Goal: Task Accomplishment & Management: Complete application form

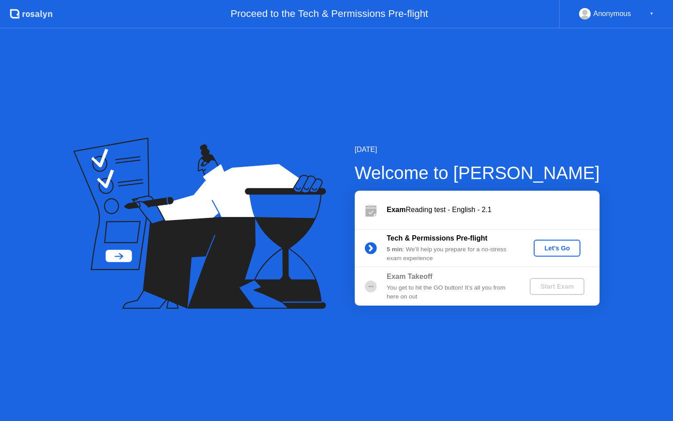
click at [559, 244] on div "Let's Go" at bounding box center [557, 247] width 40 height 7
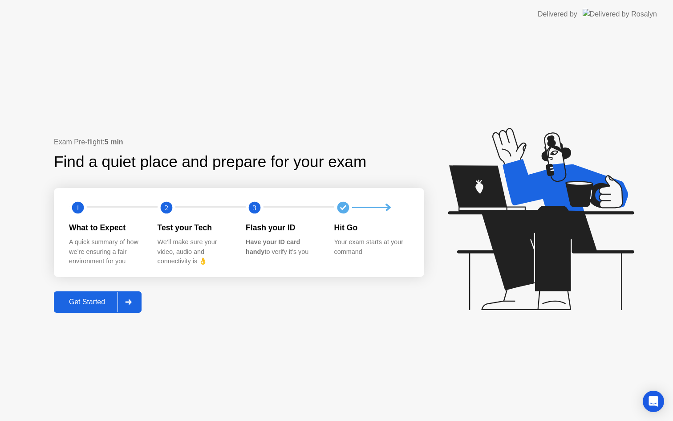
click at [99, 301] on div "Get Started" at bounding box center [87, 302] width 61 height 8
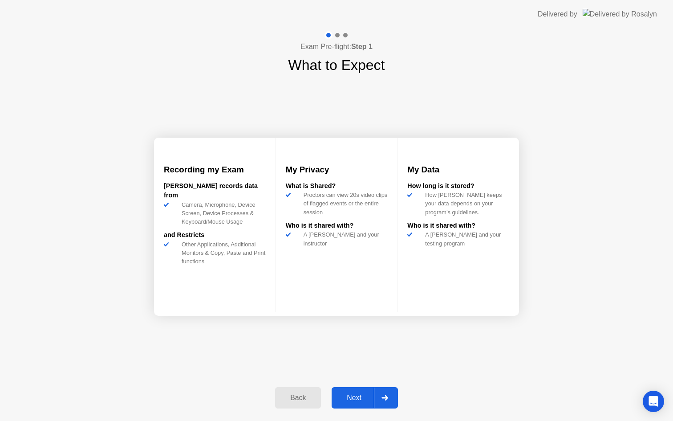
click at [360, 394] on div "Next" at bounding box center [354, 398] width 40 height 8
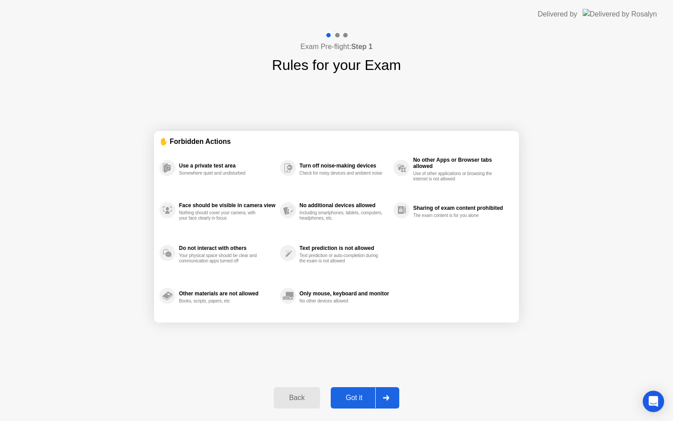
click at [360, 394] on div "Got it" at bounding box center [355, 398] width 42 height 8
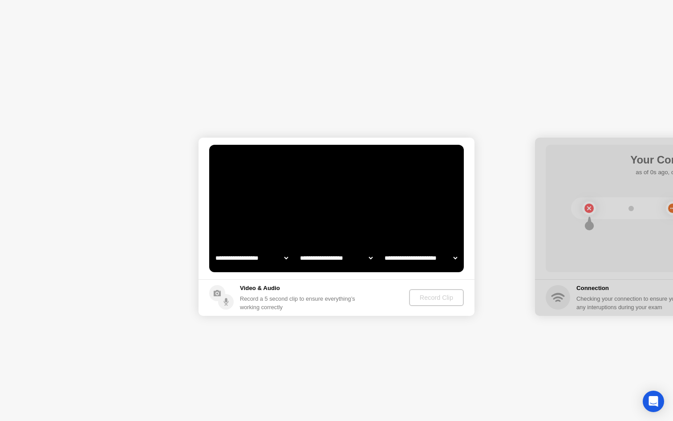
select select "**********"
select select "*******"
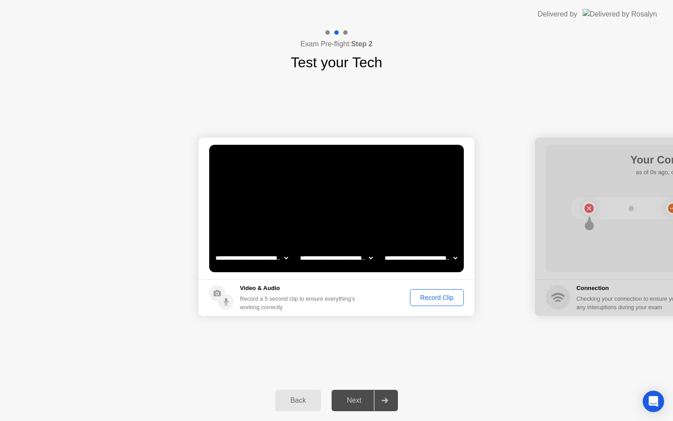
click at [437, 296] on div "Record Clip" at bounding box center [437, 297] width 48 height 7
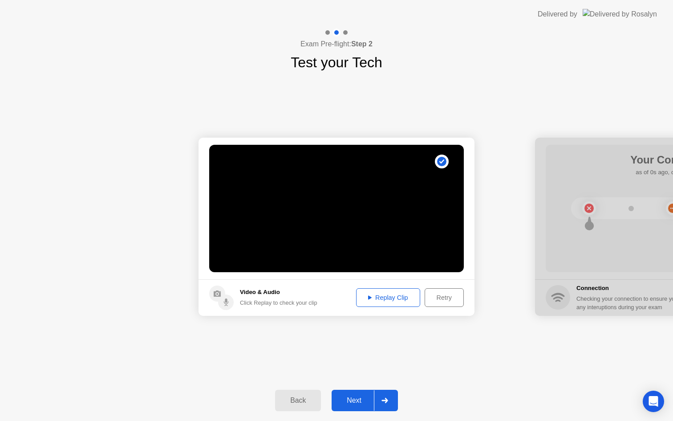
click at [354, 396] on div "Next" at bounding box center [354, 400] width 40 height 8
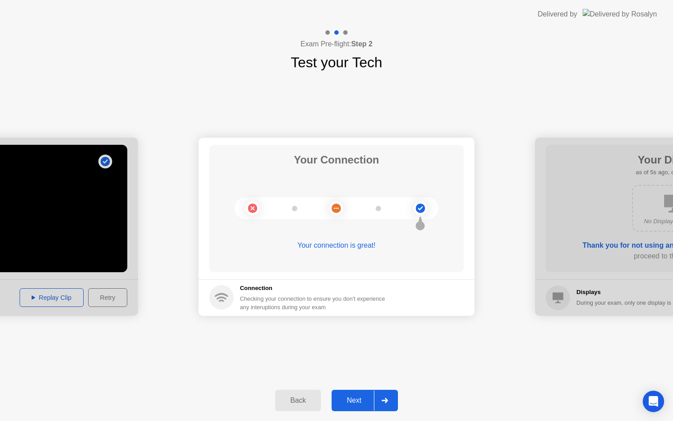
click at [354, 396] on div "Next" at bounding box center [354, 400] width 40 height 8
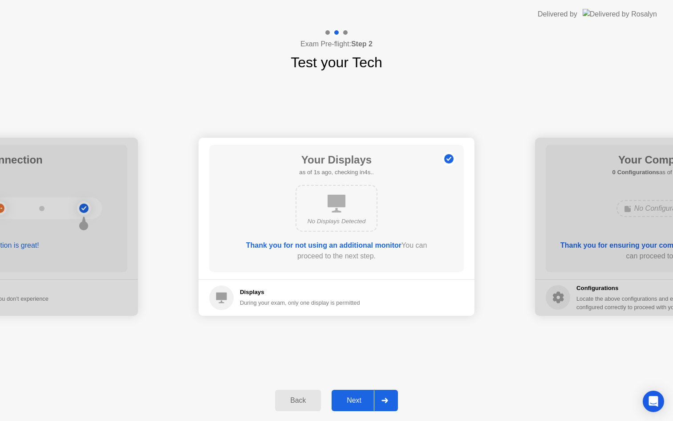
click at [354, 396] on div "Next" at bounding box center [354, 400] width 40 height 8
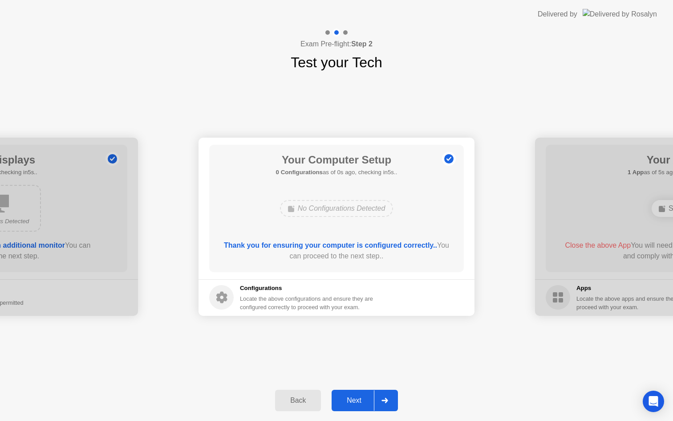
click at [354, 396] on div "Next" at bounding box center [354, 400] width 40 height 8
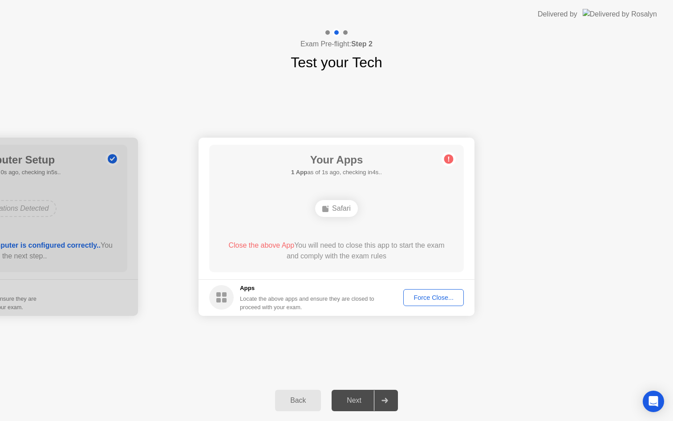
click at [433, 296] on div "Force Close..." at bounding box center [434, 297] width 54 height 7
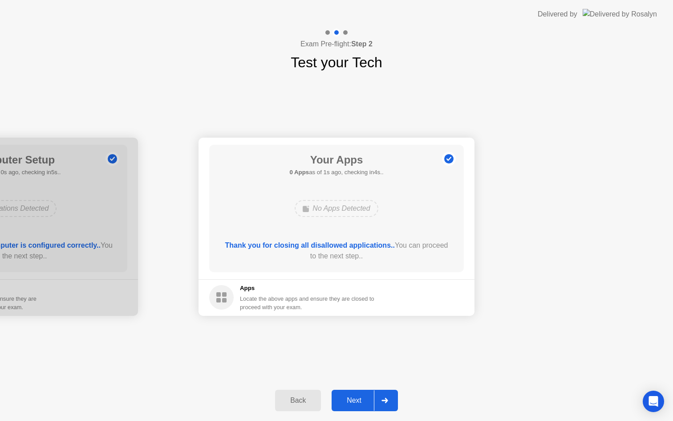
click at [355, 400] on div "Next" at bounding box center [354, 400] width 40 height 8
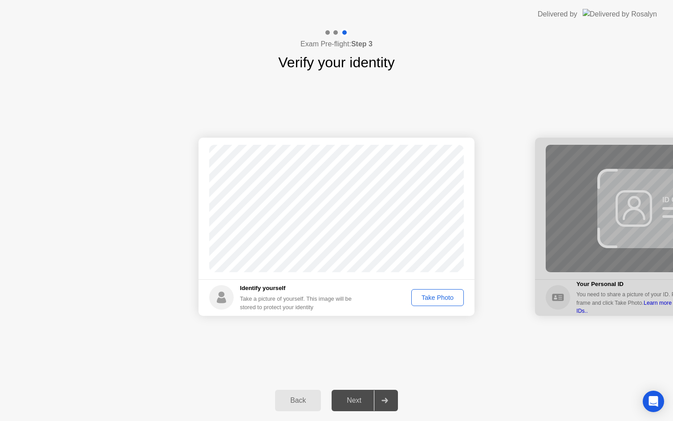
click at [442, 297] on div "Take Photo" at bounding box center [438, 297] width 46 height 7
click at [353, 396] on div "Next" at bounding box center [354, 400] width 40 height 8
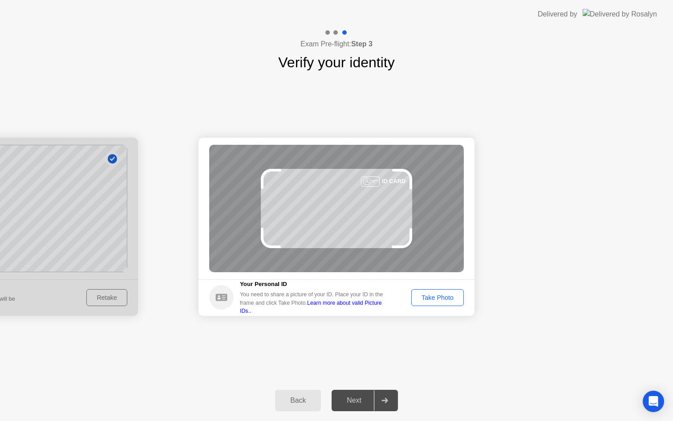
click at [437, 292] on button "Take Photo" at bounding box center [437, 297] width 53 height 17
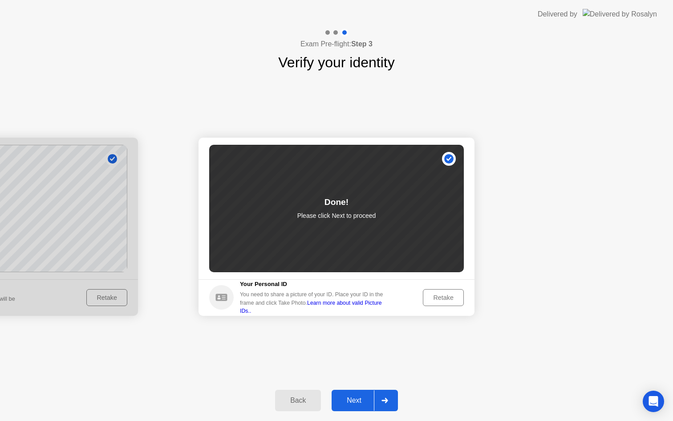
click at [356, 397] on div "Next" at bounding box center [354, 400] width 40 height 8
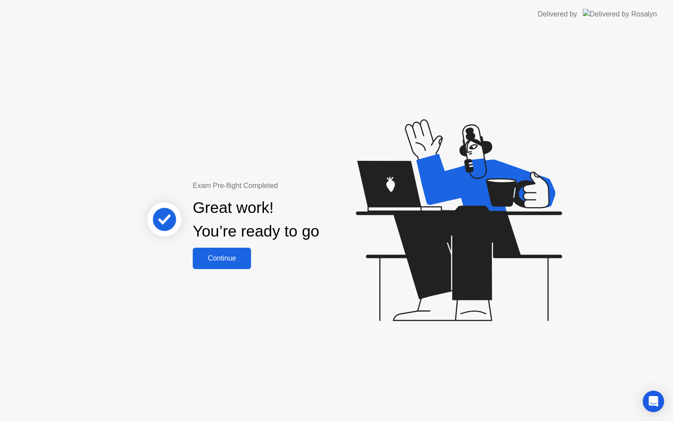
click at [220, 258] on div "Continue" at bounding box center [221, 258] width 53 height 8
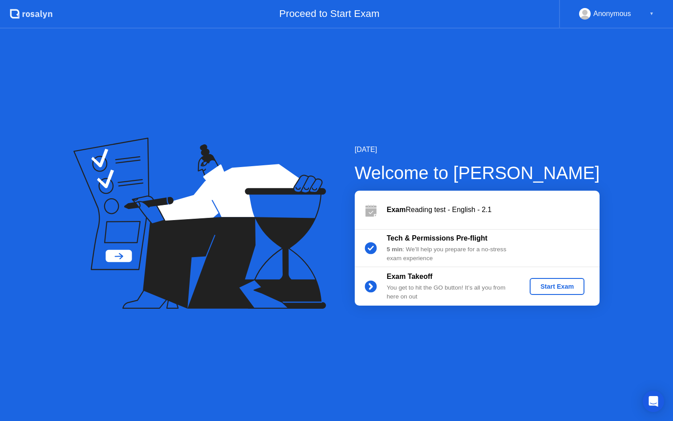
click at [565, 285] on div "Start Exam" at bounding box center [557, 286] width 48 height 7
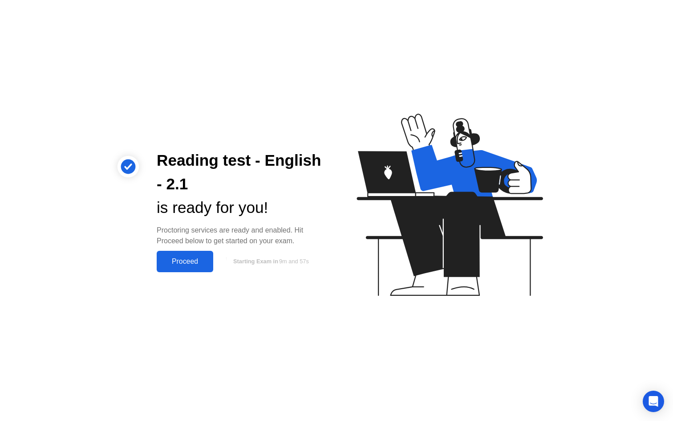
click at [193, 254] on button "Proceed" at bounding box center [185, 261] width 57 height 21
